Goal: Ask a question: Seek information or help from site administrators or community

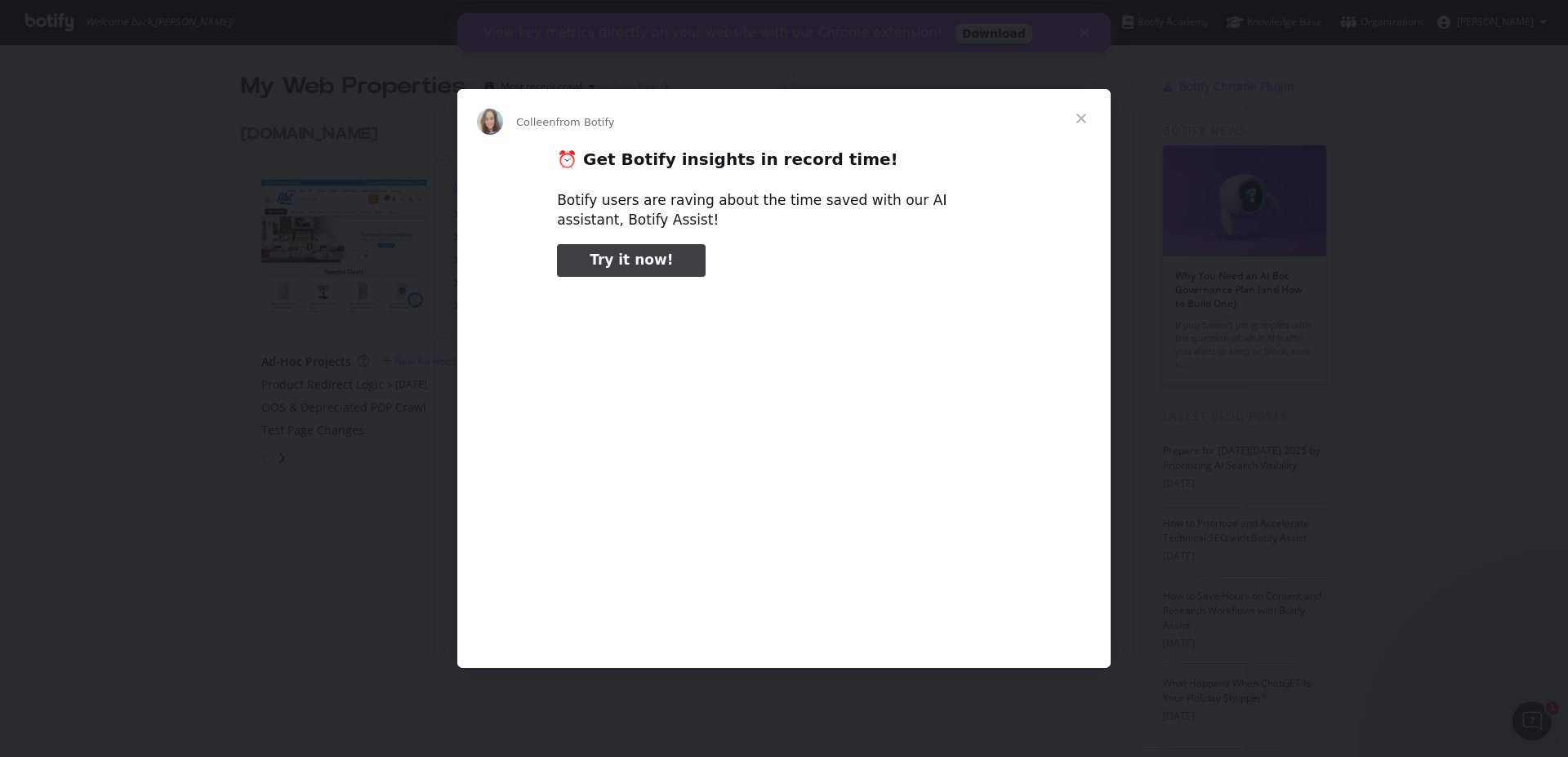
type input "291738"
click at [1082, 119] on span "Close" at bounding box center [1081, 118] width 59 height 59
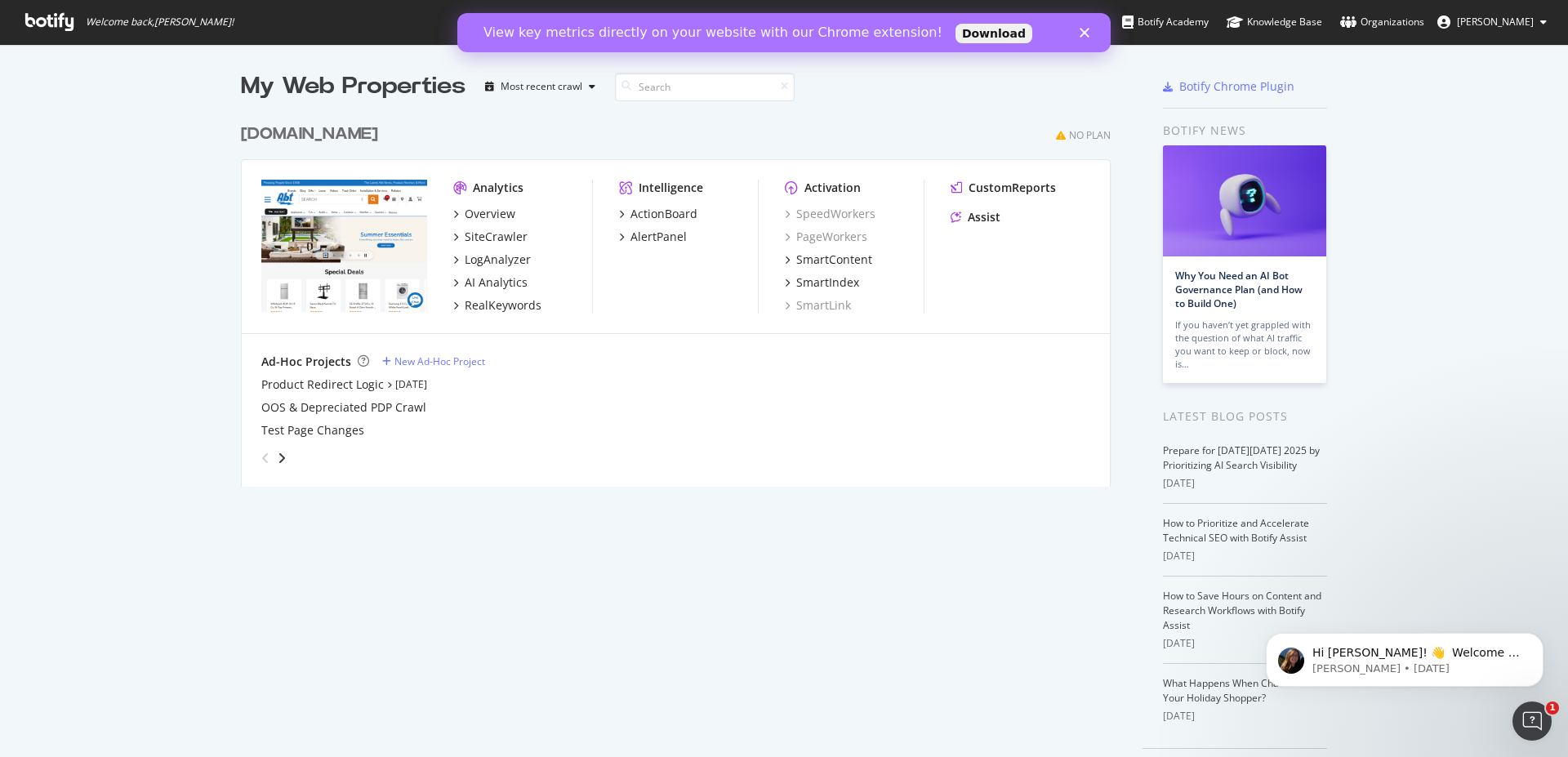
click at [1100, 25] on div "View key metrics directly on your website with our Chrome extension! Download" at bounding box center [784, 32] width 654 height 26
click at [1088, 33] on icon "Close" at bounding box center [1084, 32] width 10 height 10
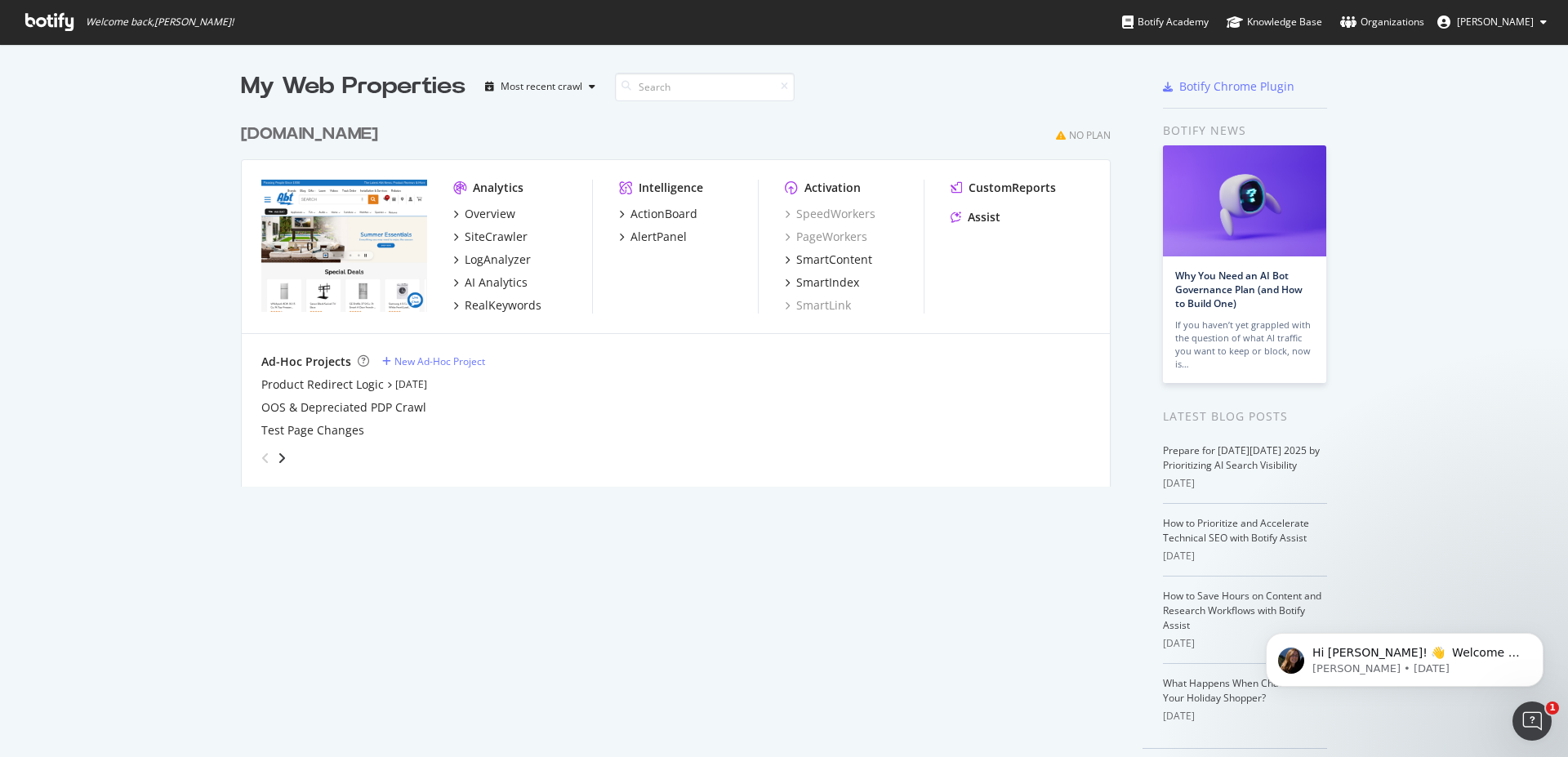
click at [271, 142] on div "abt.com" at bounding box center [310, 134] width 137 height 23
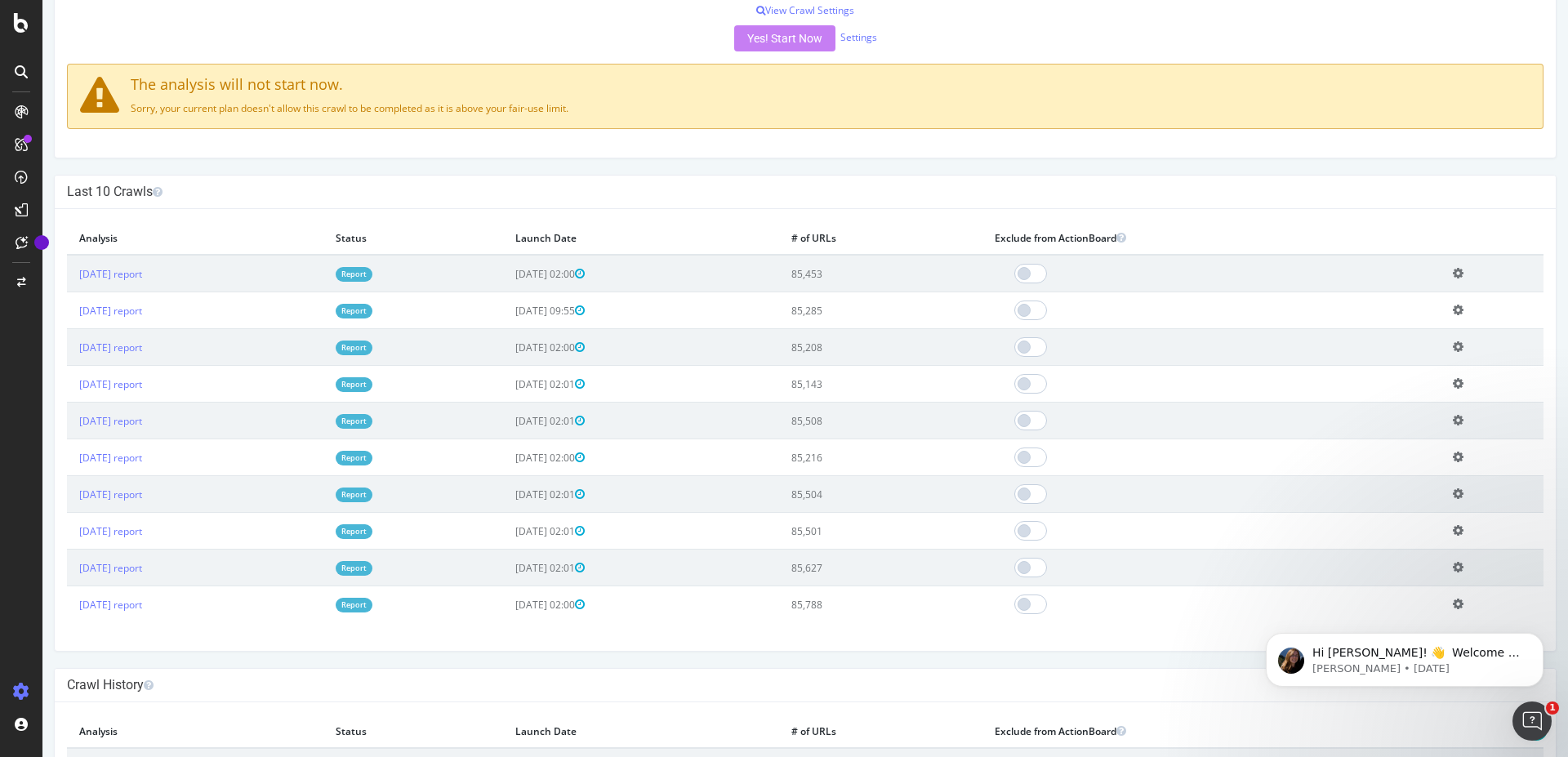
scroll to position [435, 0]
click at [132, 265] on td "2025 Oct. 7th report" at bounding box center [195, 274] width 256 height 37
click at [137, 269] on link "2025 Oct. 7th report" at bounding box center [110, 274] width 63 height 14
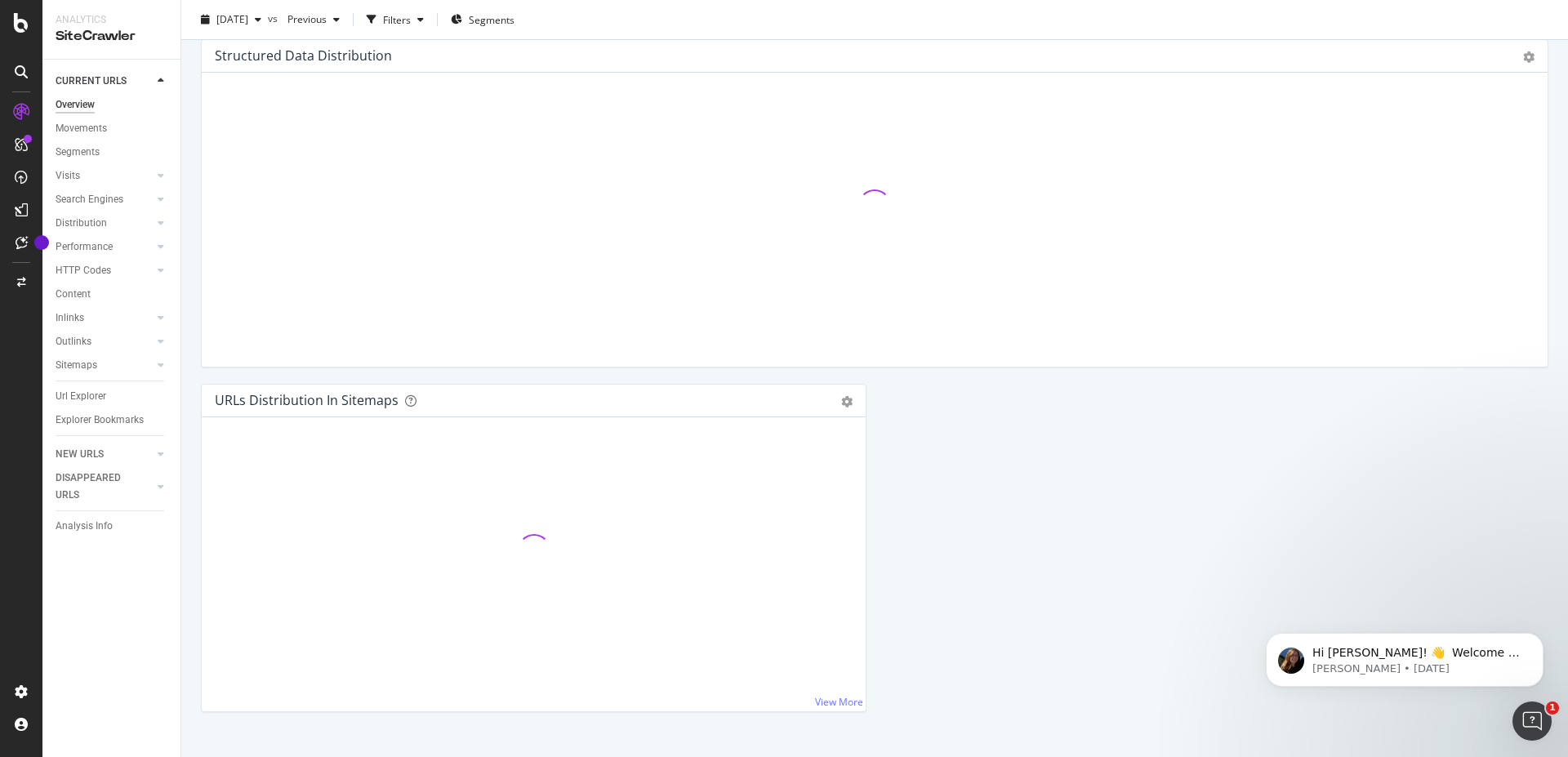
scroll to position [1612, 0]
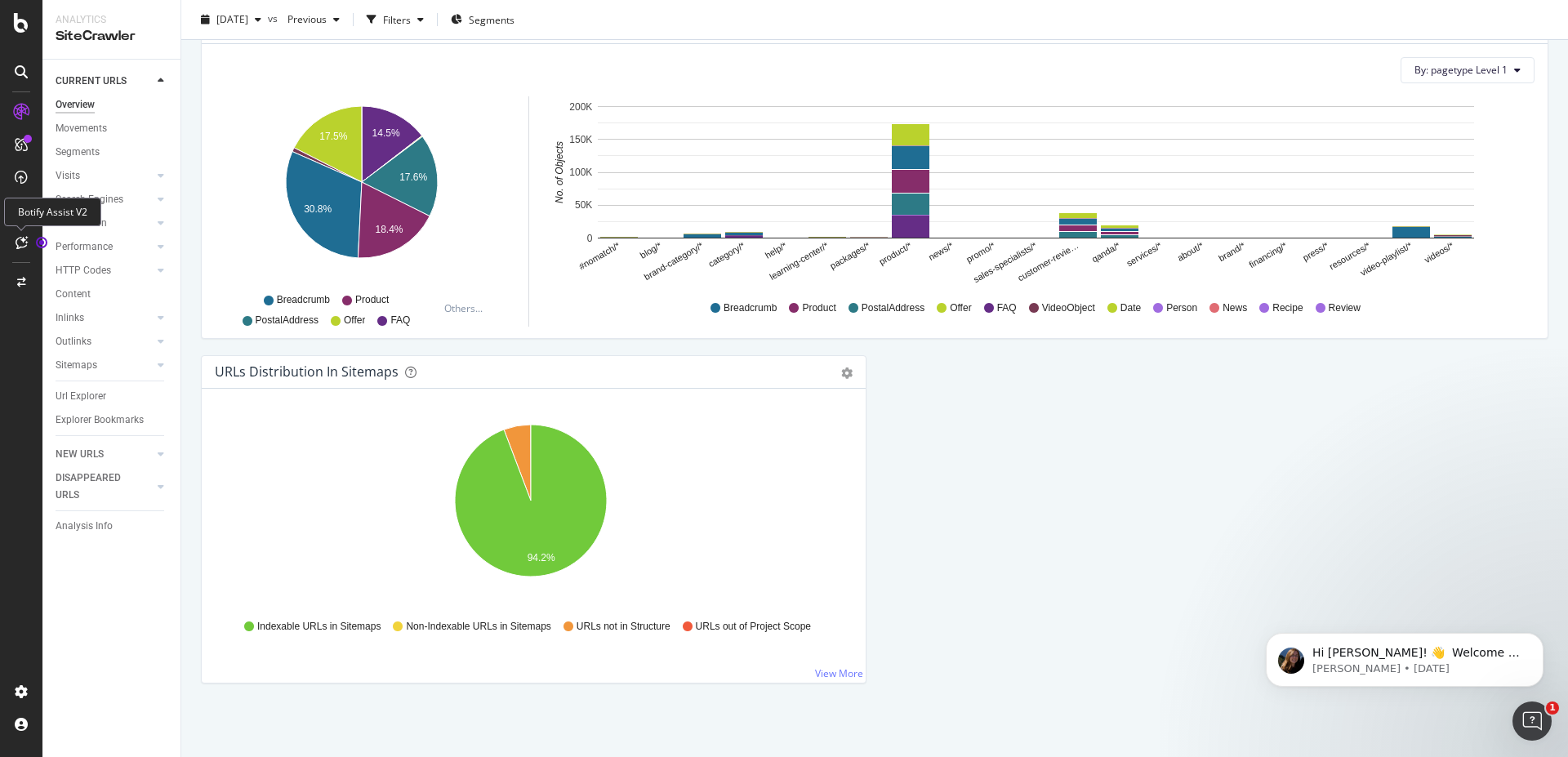
click at [24, 244] on icon at bounding box center [21, 242] width 13 height 13
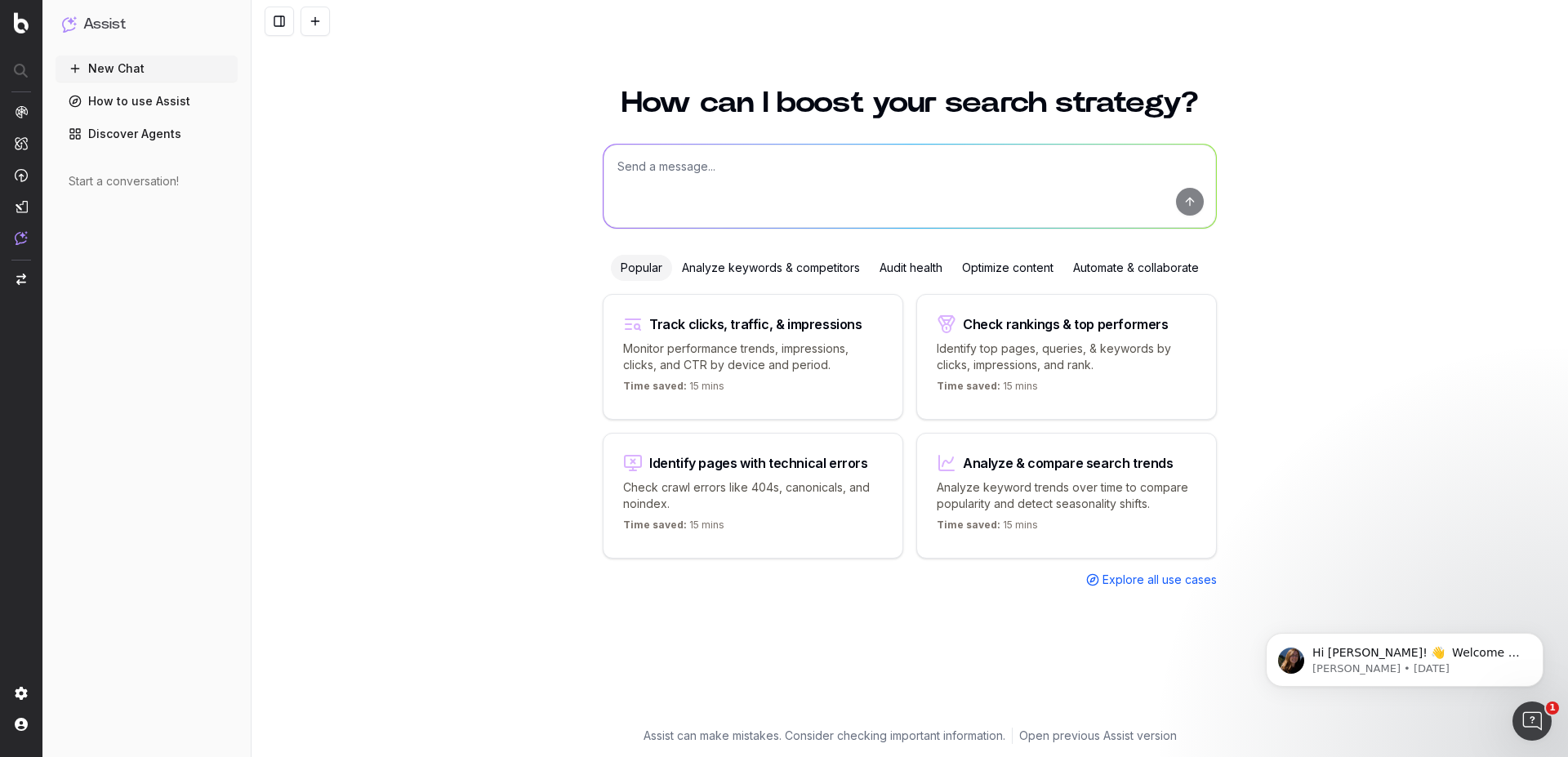
click at [712, 186] on textarea at bounding box center [910, 186] width 613 height 83
type textarea "test usage"
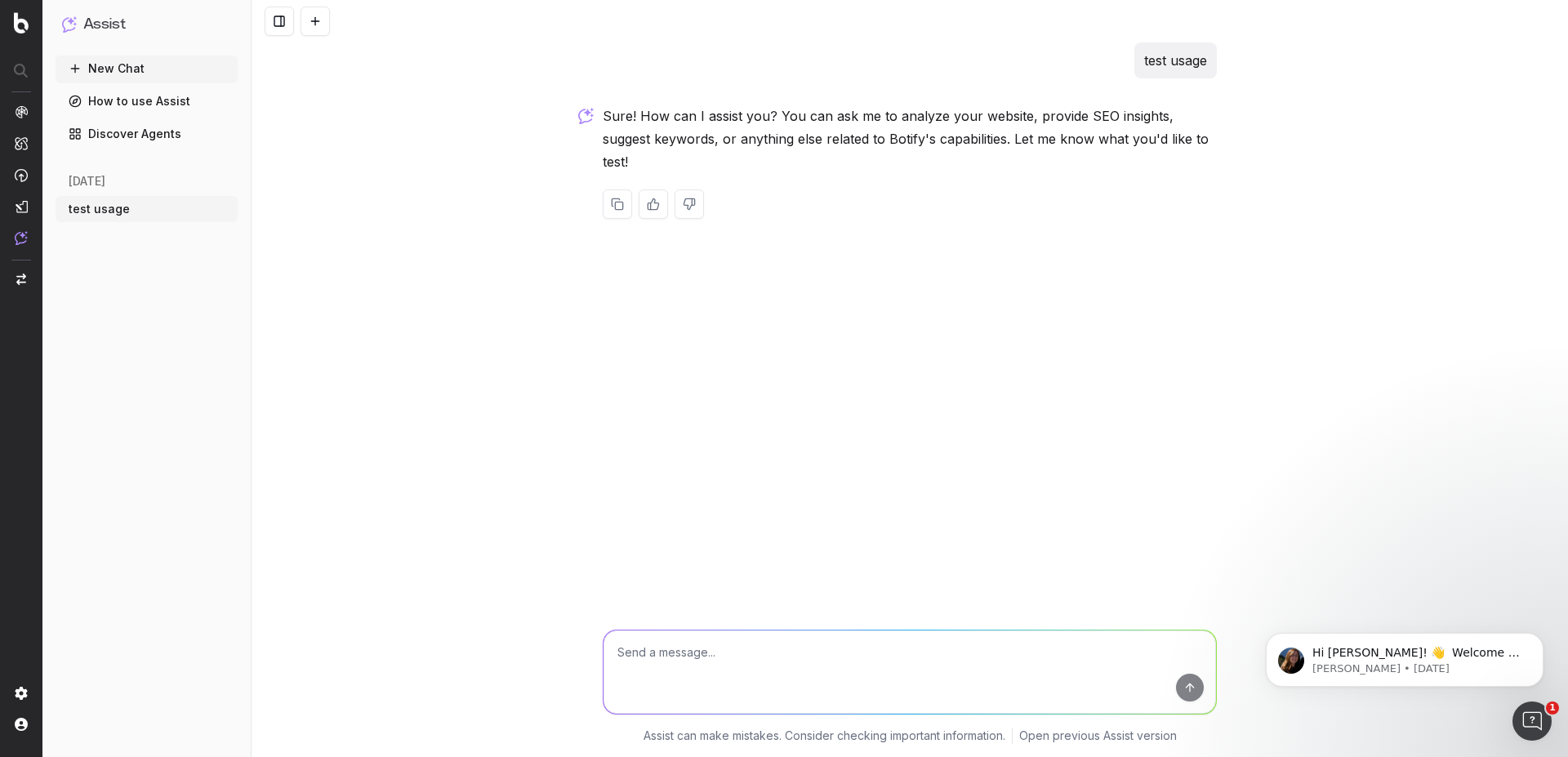
click at [899, 661] on textarea at bounding box center [910, 671] width 613 height 83
type textarea "tell me the number of URl crawled on the last crawl"
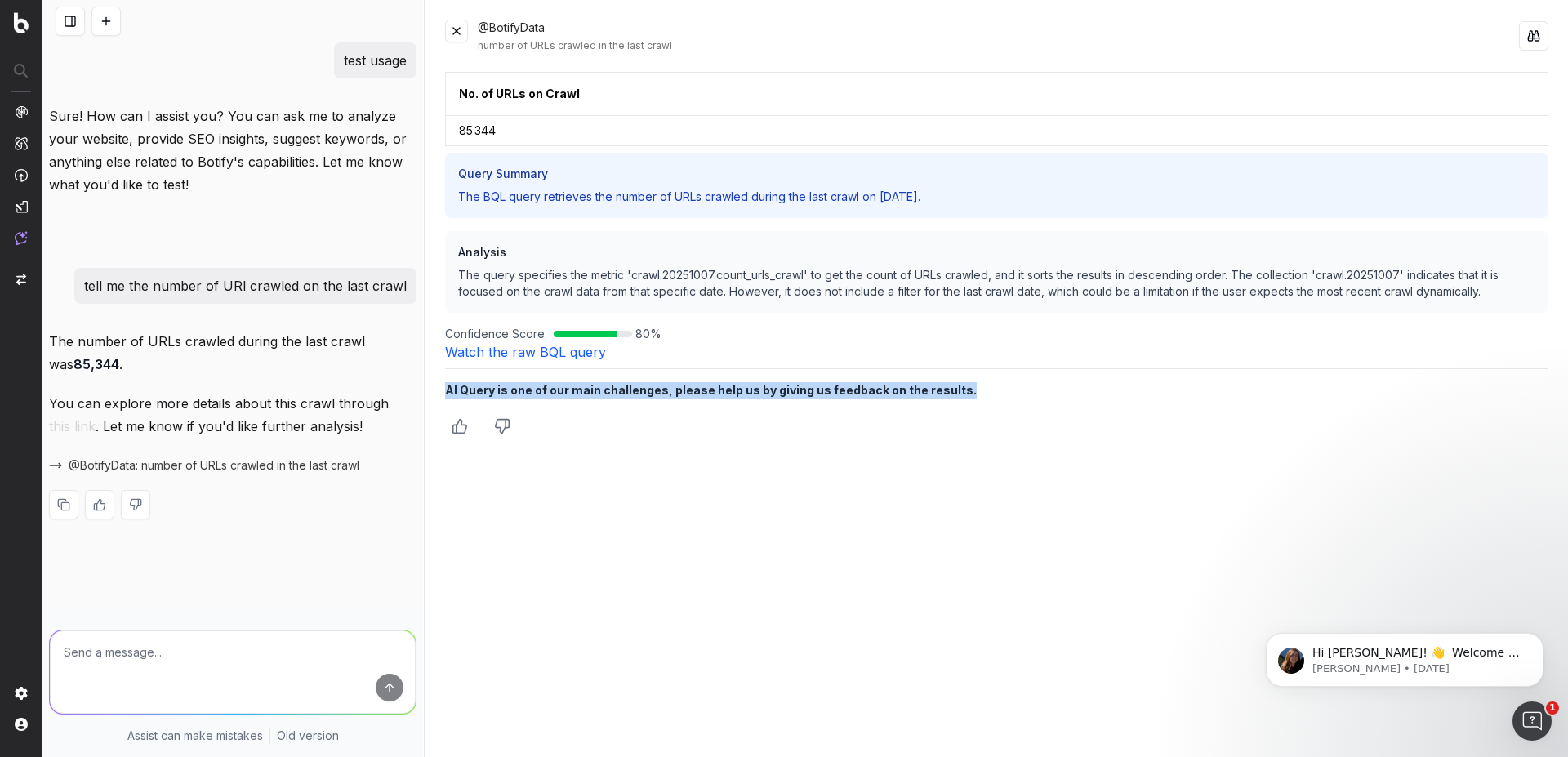
click at [1468, 381] on div "AI Query is one of our main challenges, please help us by giving us feedback on…" at bounding box center [996, 387] width 1103 height 22
click at [960, 466] on div "No. of URLs on Crawl 85 344 Query Summary The BQL query retrieves the number of…" at bounding box center [996, 404] width 1103 height 665
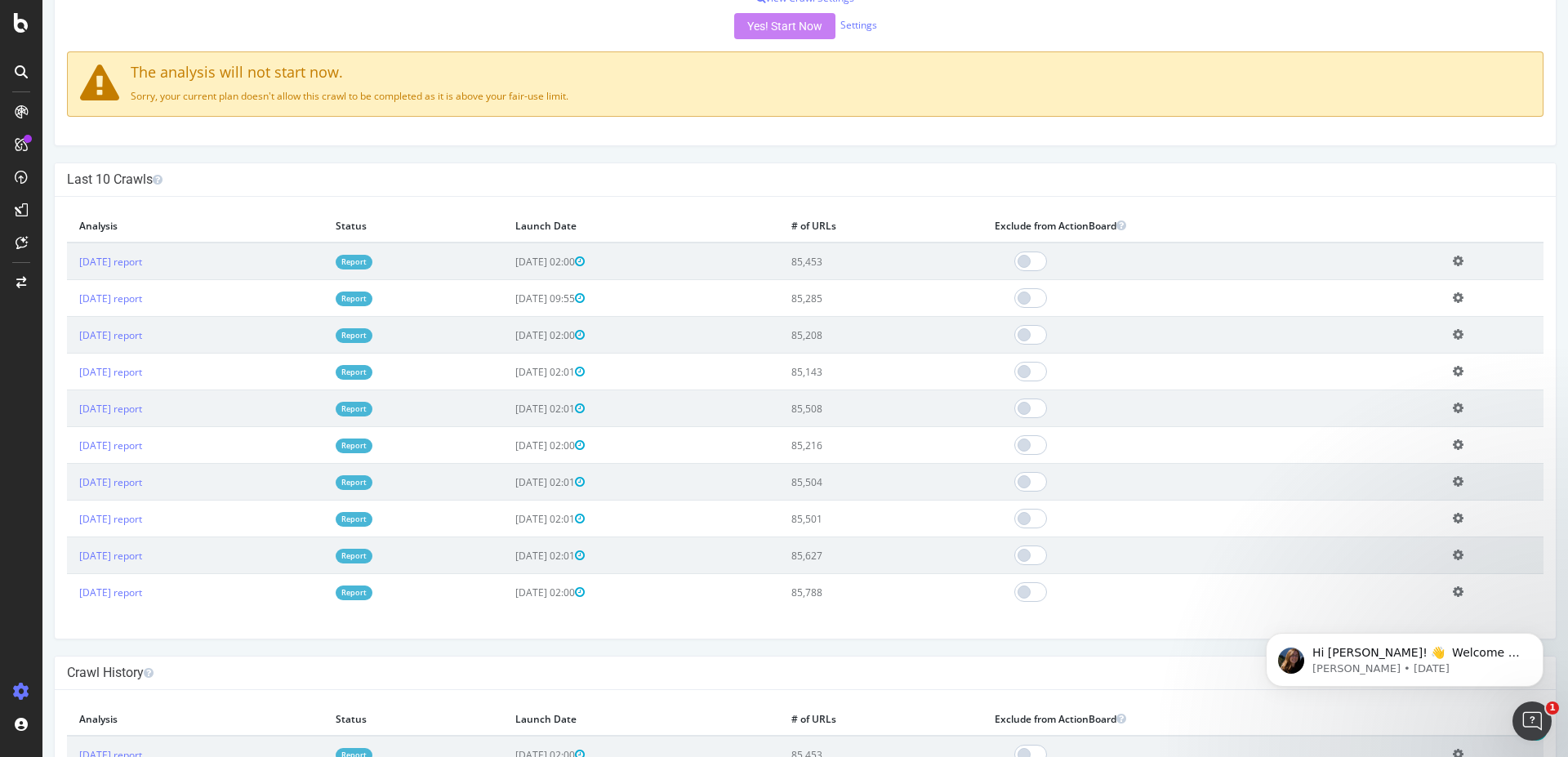
scroll to position [444, 0]
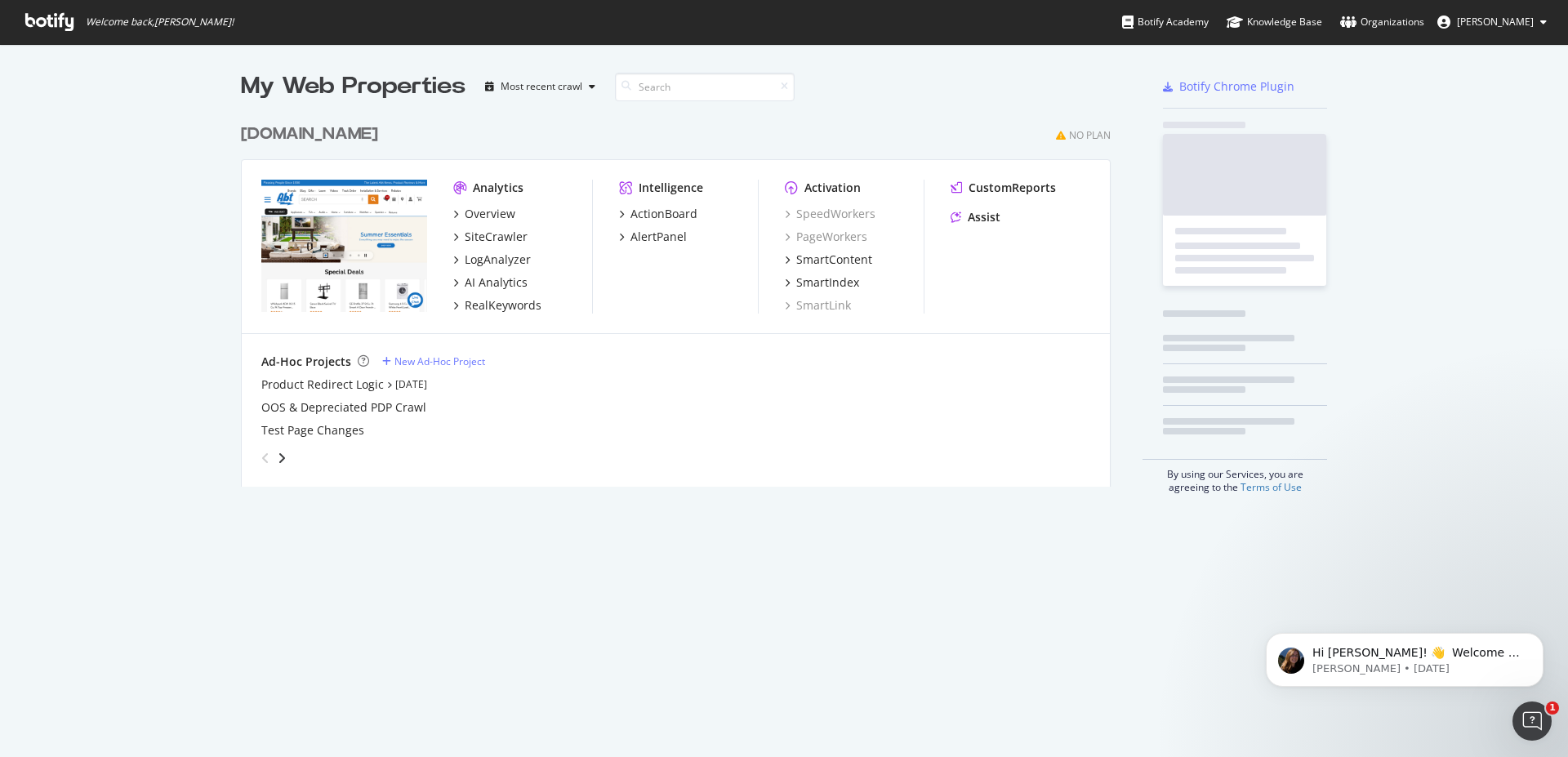
scroll to position [371, 870]
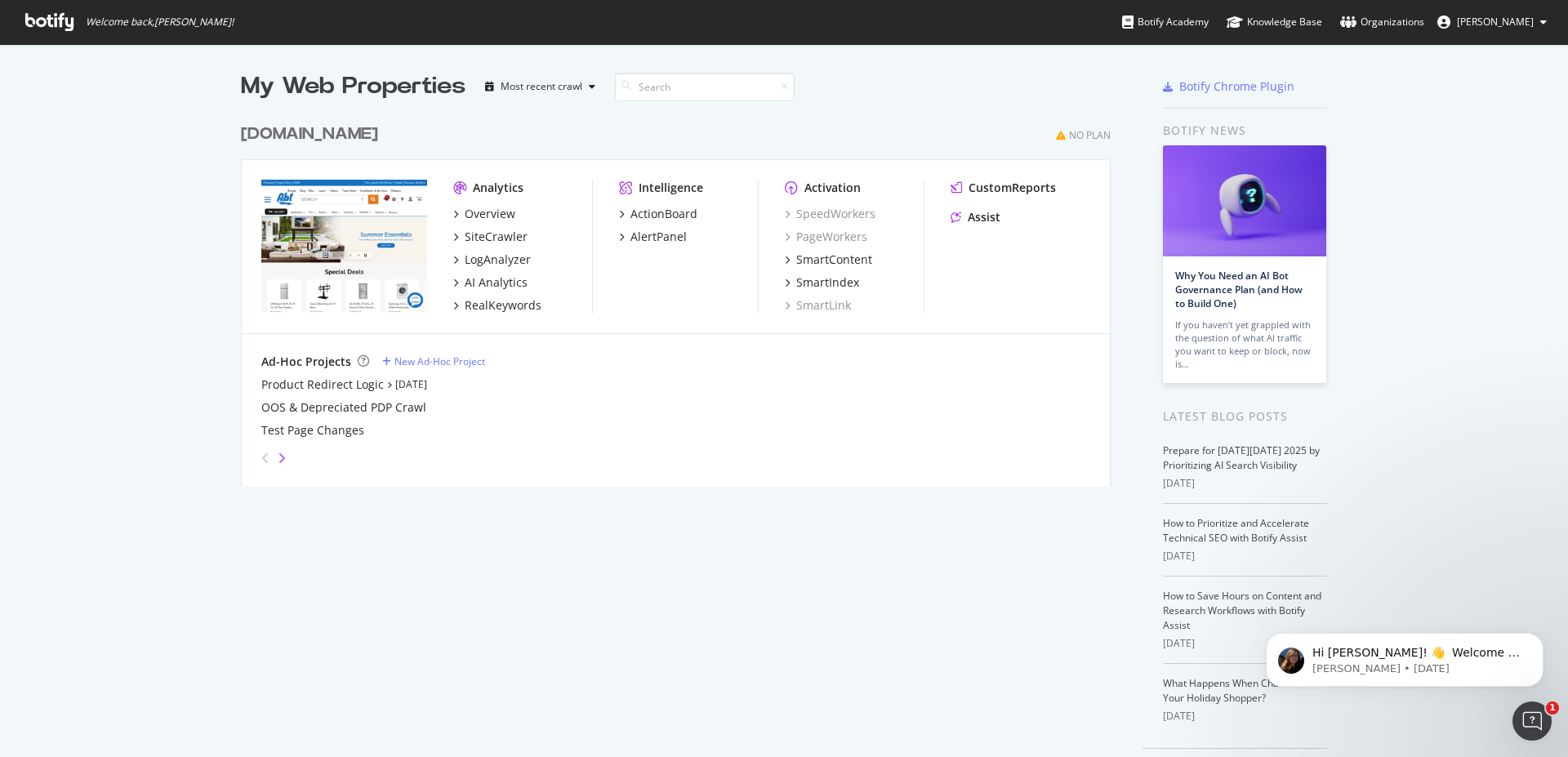
click at [277, 460] on icon "angle-right" at bounding box center [281, 457] width 8 height 13
click at [261, 455] on icon "angle-left" at bounding box center [265, 457] width 8 height 13
click at [277, 455] on icon "angle-right" at bounding box center [281, 457] width 8 height 13
click at [261, 458] on icon "angle-left" at bounding box center [265, 457] width 8 height 13
click at [277, 460] on icon "angle-right" at bounding box center [281, 457] width 8 height 13
